Goal: Information Seeking & Learning: Learn about a topic

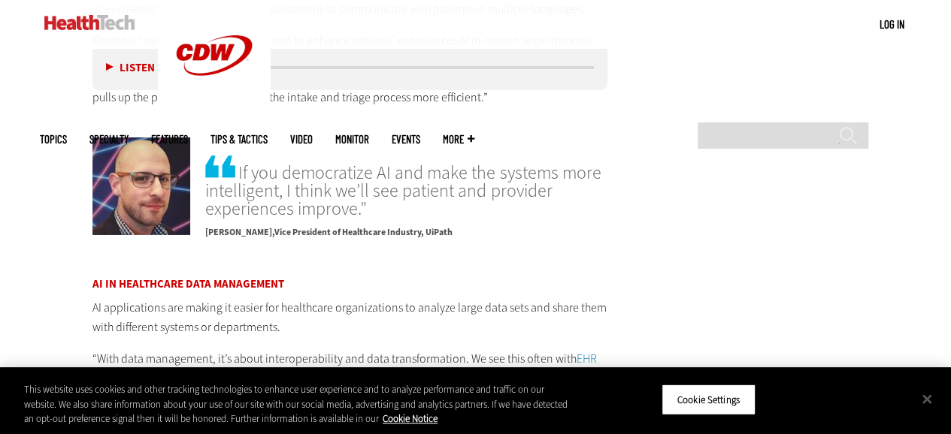
scroll to position [2614, 0]
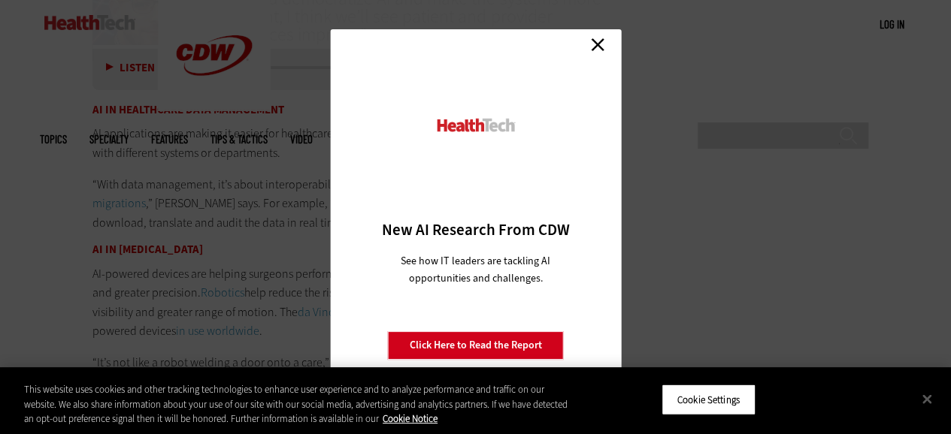
click at [601, 43] on link "Close" at bounding box center [597, 44] width 23 height 23
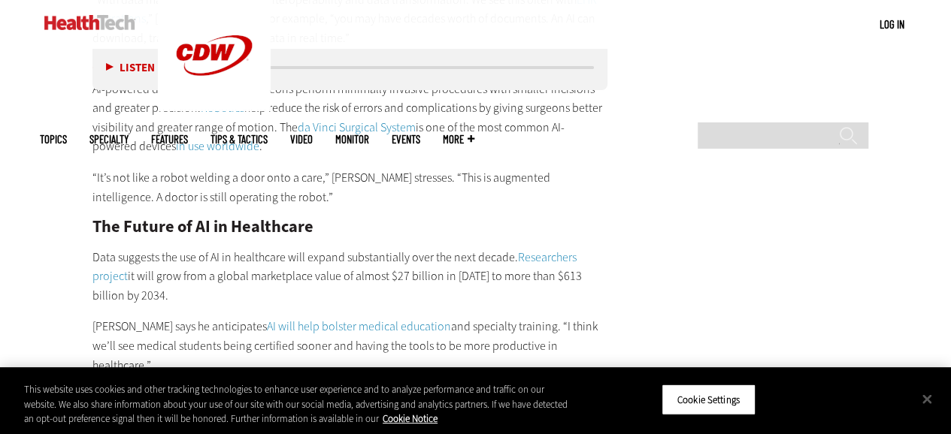
scroll to position [2722, 0]
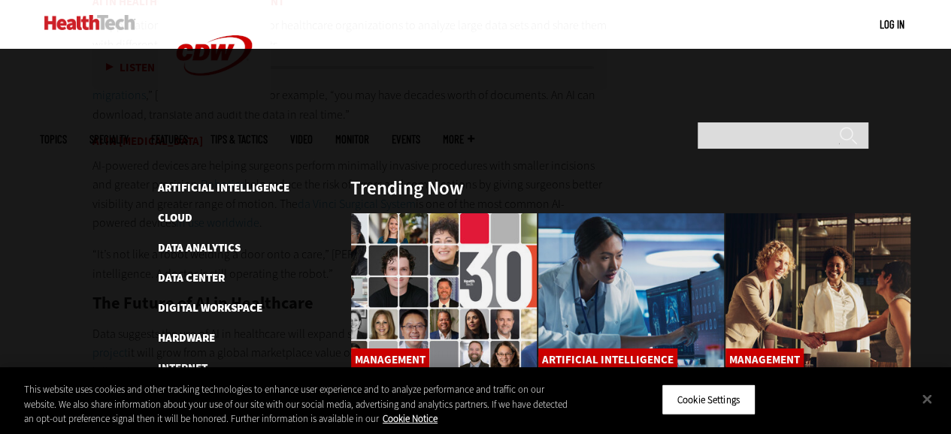
click at [67, 134] on span "Topics" at bounding box center [53, 139] width 27 height 11
click at [201, 180] on link "Artificial Intelligence" at bounding box center [224, 187] width 132 height 15
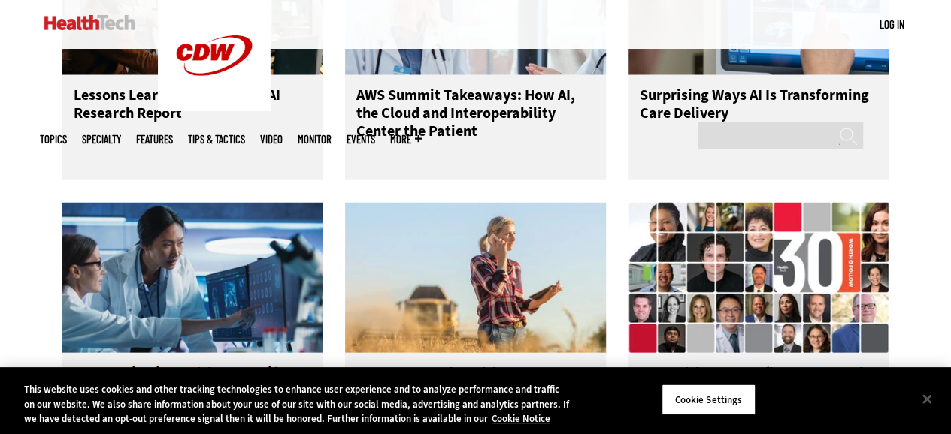
scroll to position [1964, 0]
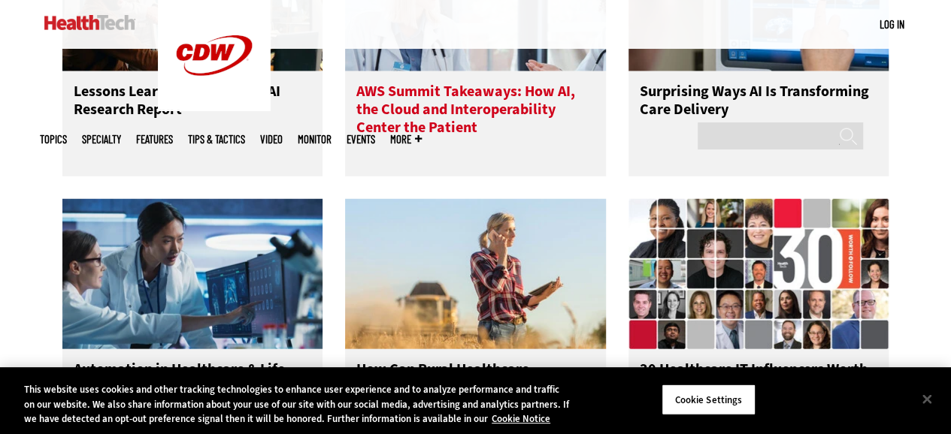
click at [376, 140] on h3 "AWS Summit Takeaways: How AI, the Cloud and Interoperability Center the Patient" at bounding box center [475, 113] width 238 height 60
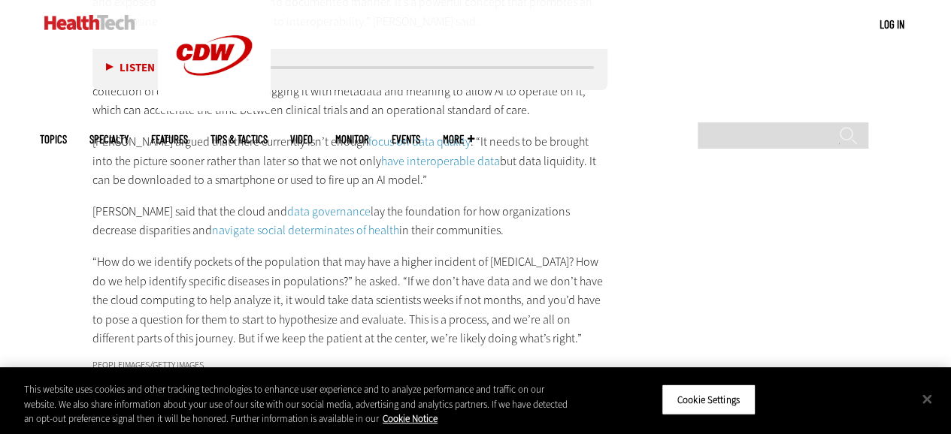
scroll to position [2802, 0]
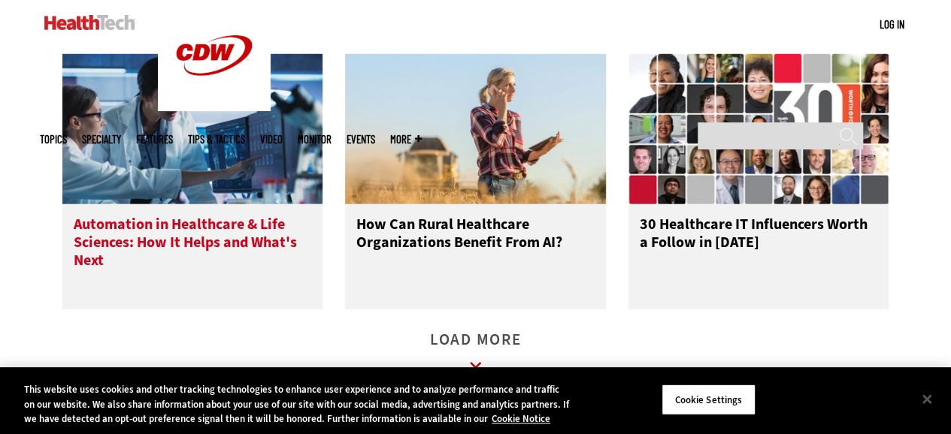
click at [214, 265] on h3 "Automation in Healthcare & Life Sciences: How It Helps and What's Next" at bounding box center [193, 246] width 238 height 60
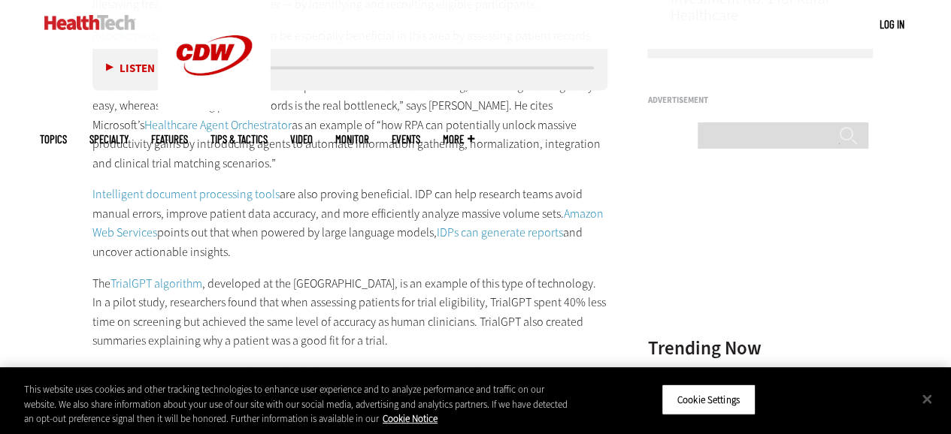
scroll to position [1706, 0]
